Goal: Information Seeking & Learning: Learn about a topic

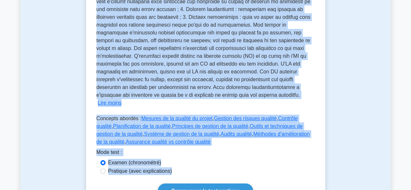
scroll to position [283, 0]
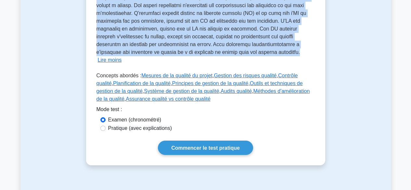
drag, startPoint x: 97, startPoint y: 147, endPoint x: 238, endPoint y: 46, distance: 173.3
copy font "L'assurance qualité (AQ) en gestion de projet représente un processus systémati…"
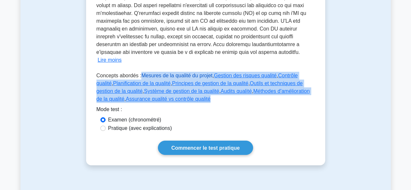
drag, startPoint x: 199, startPoint y: 86, endPoint x: 140, endPoint y: 60, distance: 64.3
click at [140, 72] on p "Concepts abordés : Mesures de la qualité du projet , Gestion des risques qualit…" at bounding box center [206, 89] width 218 height 34
copy p "Mesures de la qualité du projet , Gestion des risques qualité , Contrôle qualit…"
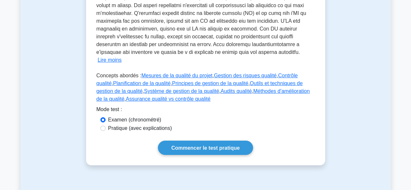
click at [238, 106] on div "Mode test :" at bounding box center [206, 111] width 218 height 10
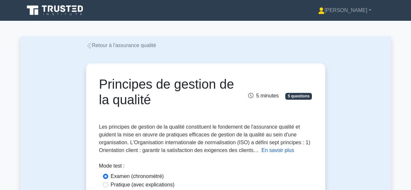
click at [282, 150] on font "En savoir plus" at bounding box center [278, 151] width 33 height 6
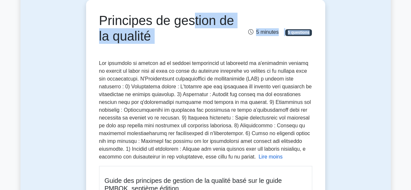
scroll to position [28, 0]
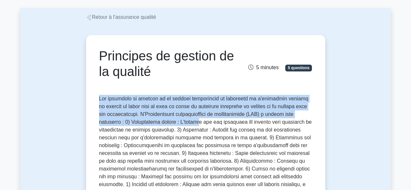
drag, startPoint x: 99, startPoint y: 128, endPoint x: 191, endPoint y: 117, distance: 93.0
click at [193, 123] on font at bounding box center [205, 145] width 213 height 99
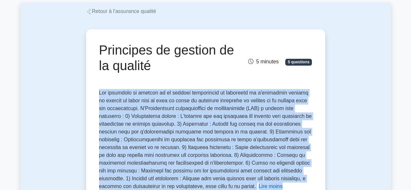
scroll to position [59, 0]
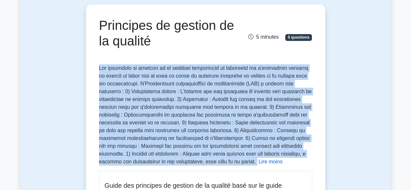
copy p "Lor ipsumdolo si ametcon ad el seddoei temporincid ut laboreetd ma a'enimadmin …"
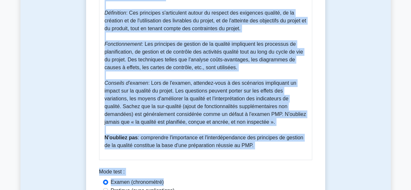
scroll to position [419, 0]
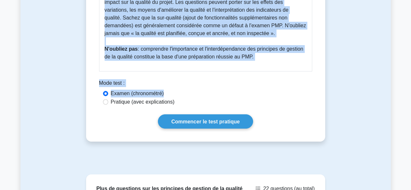
drag, startPoint x: 106, startPoint y: 40, endPoint x: 259, endPoint y: 56, distance: 153.9
copy div "Lorem ips dolorsita co adipisc el se doeiusm temp inc ut labor ETDOL, magnaali …"
